Goal: Information Seeking & Learning: Learn about a topic

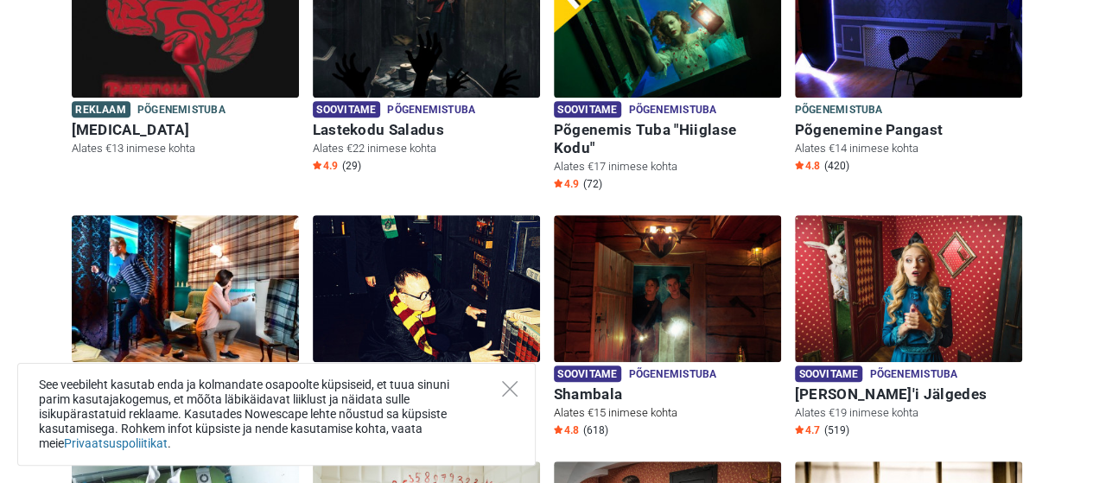
scroll to position [345, 0]
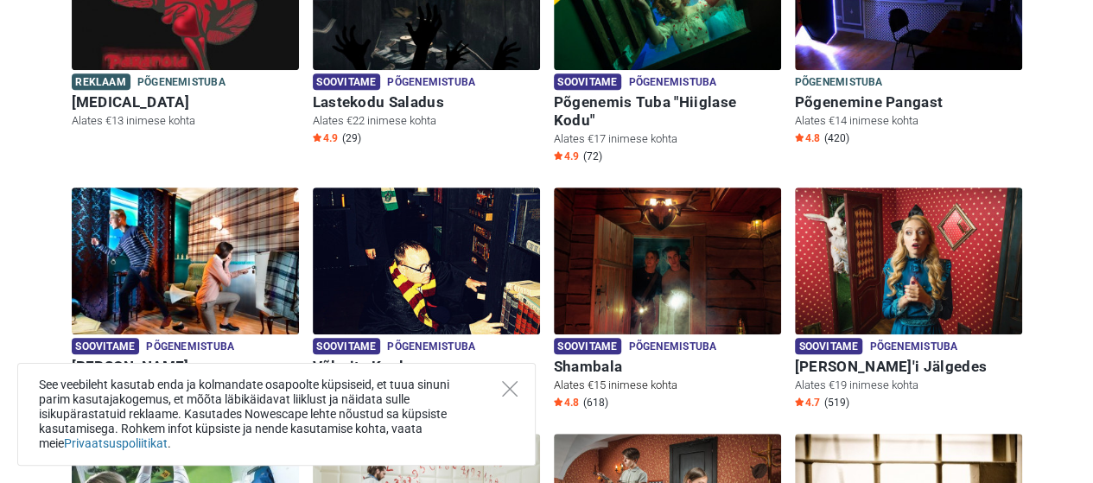
click at [617, 263] on img at bounding box center [667, 260] width 227 height 147
click at [513, 390] on icon "Close" at bounding box center [510, 389] width 16 height 16
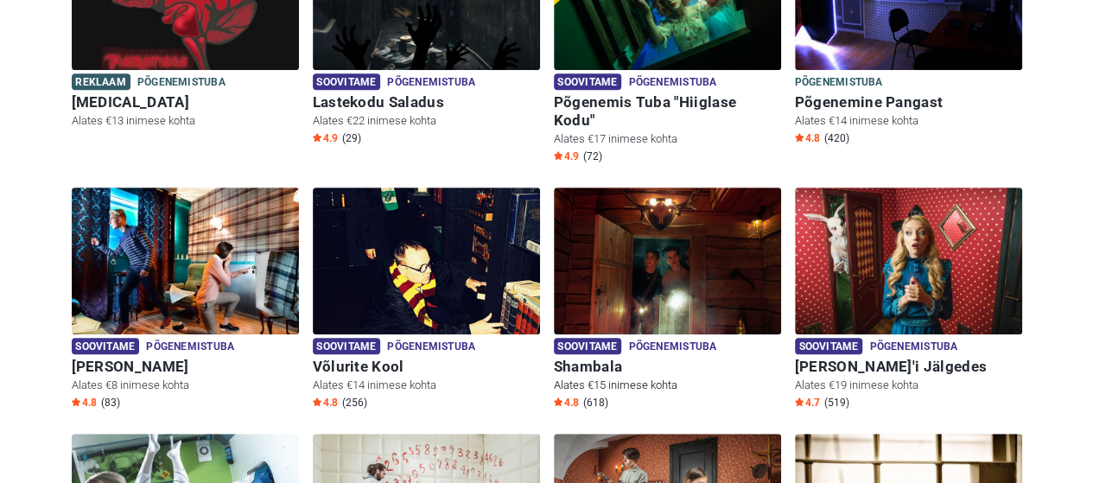
scroll to position [344, 0]
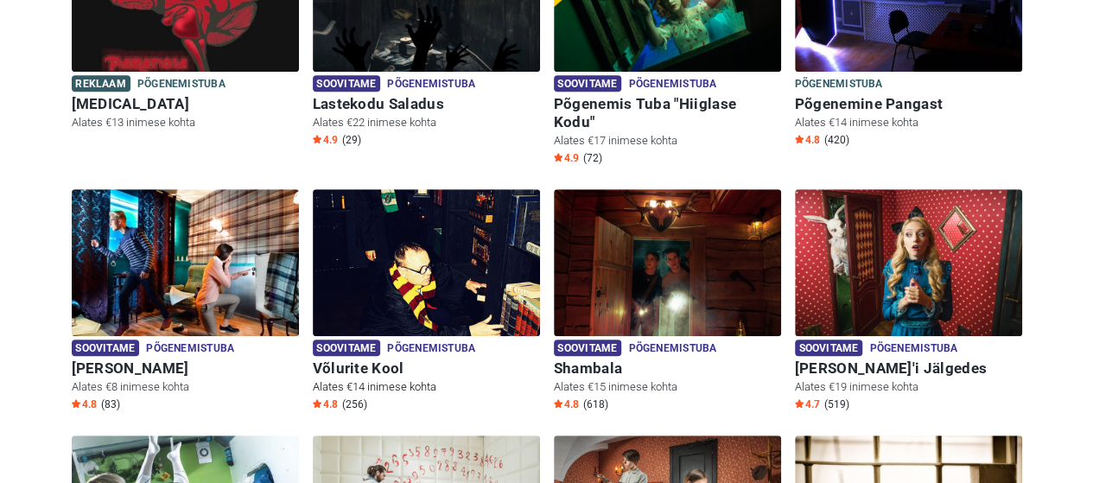
click at [375, 359] on h6 "Võlurite Kool" at bounding box center [426, 368] width 227 height 18
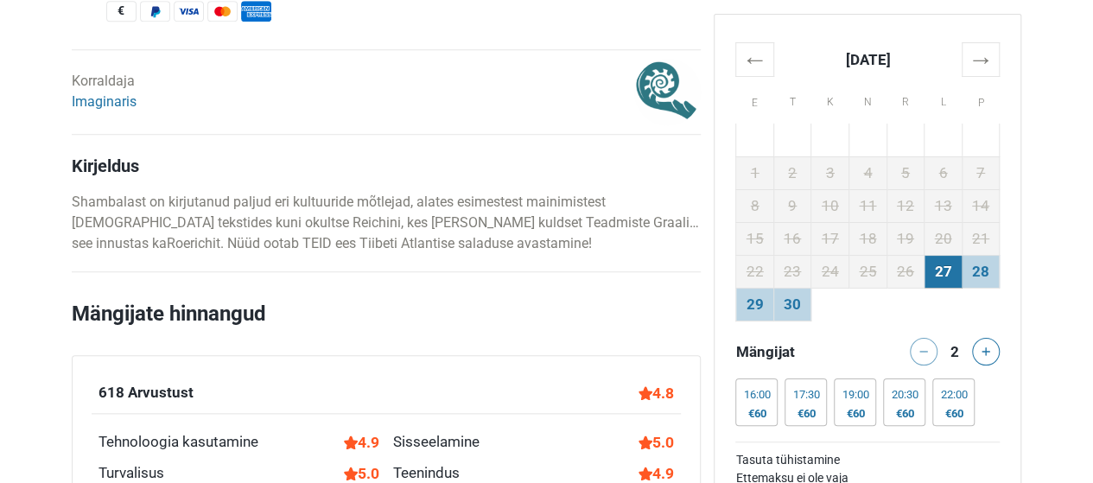
scroll to position [950, 0]
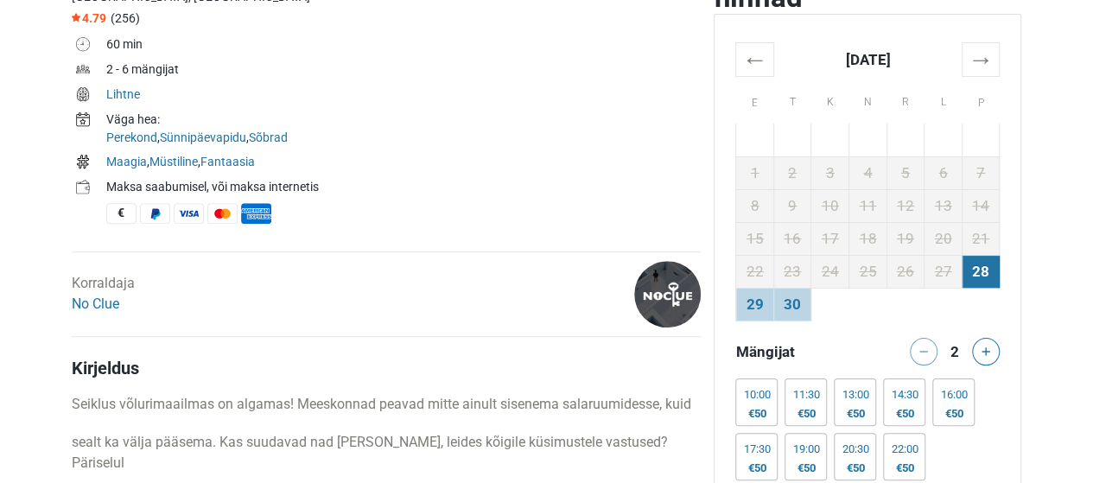
scroll to position [777, 0]
